Goal: Communication & Community: Answer question/provide support

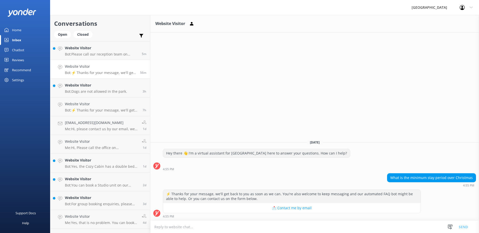
scroll to position [0, 0]
click at [186, 226] on textarea at bounding box center [314, 227] width 328 height 12
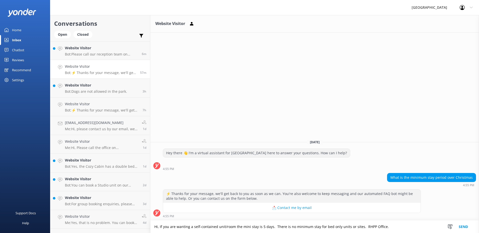
type textarea "Hi, If you are wanting a self-contained unit/room the mini stay is 5 days. Ther…"
click at [466, 227] on button "Send" at bounding box center [462, 227] width 19 height 13
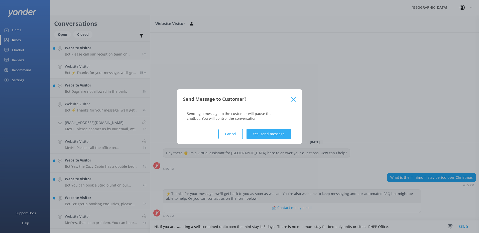
click at [262, 133] on button "Yes, send message" at bounding box center [268, 134] width 44 height 10
